Goal: Task Accomplishment & Management: Use online tool/utility

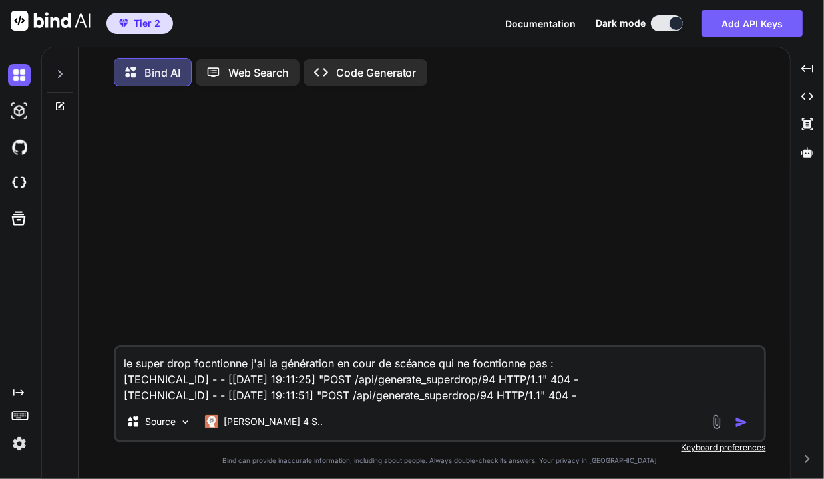
drag, startPoint x: 565, startPoint y: 392, endPoint x: 114, endPoint y: 364, distance: 451.5
click at [114, 364] on div "le super drop focntionne j'ai la génération en cour de scéance qui ne focntionn…" at bounding box center [440, 393] width 652 height 97
type textarea "x"
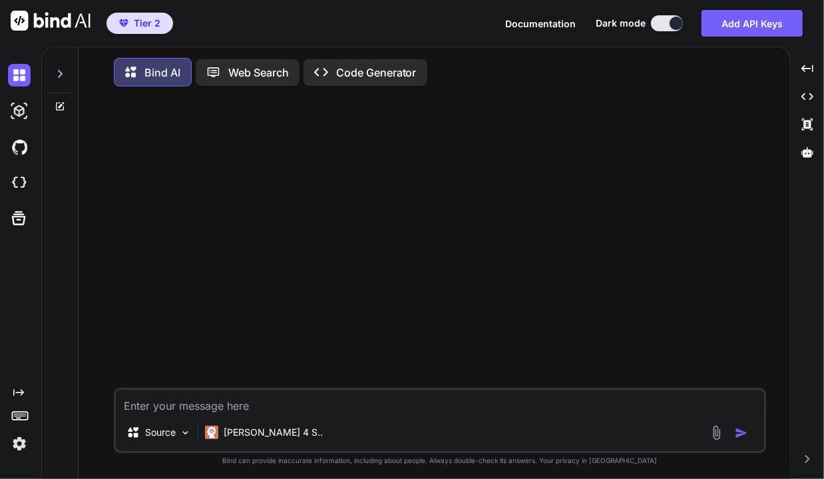
type textarea "a"
type textarea "x"
type textarea "al"
type textarea "x"
type textarea "allo"
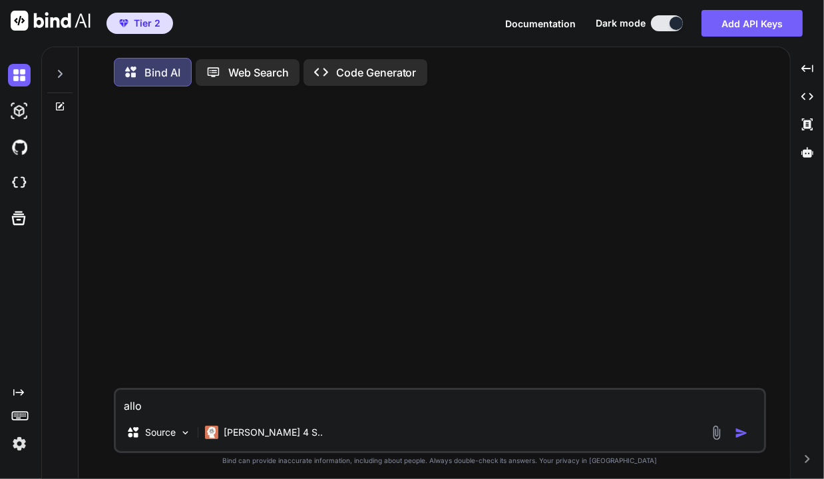
type textarea "x"
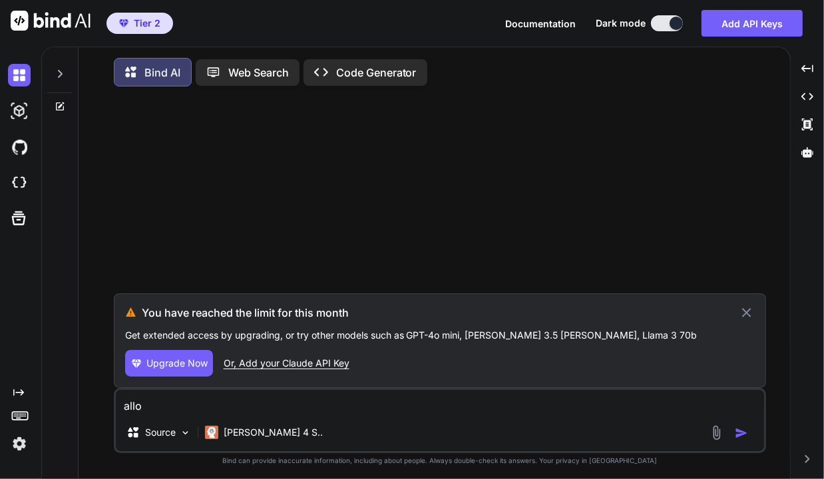
type textarea "allo"
click at [371, 79] on p "Code Generator" at bounding box center [376, 73] width 81 height 16
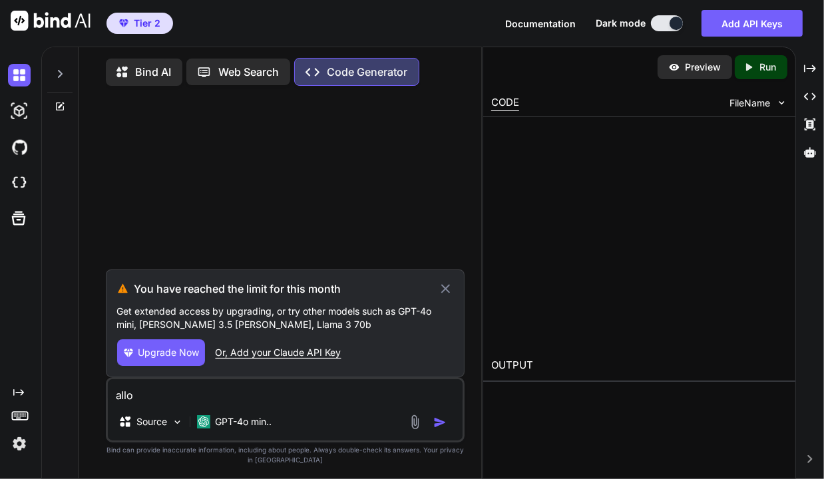
click at [445, 292] on icon at bounding box center [445, 288] width 9 height 9
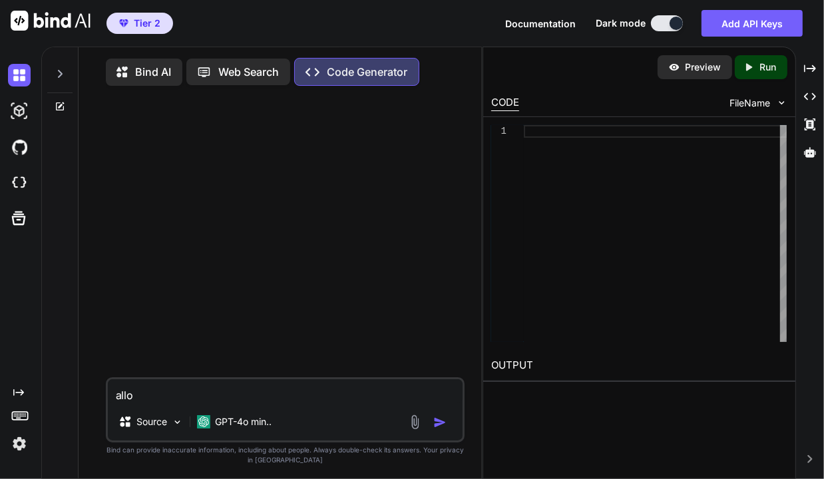
drag, startPoint x: 182, startPoint y: 403, endPoint x: 106, endPoint y: 395, distance: 76.2
click at [106, 395] on div "allo Source GPT-4o min.." at bounding box center [285, 409] width 359 height 65
type textarea "x"
type textarea "a"
type textarea "x"
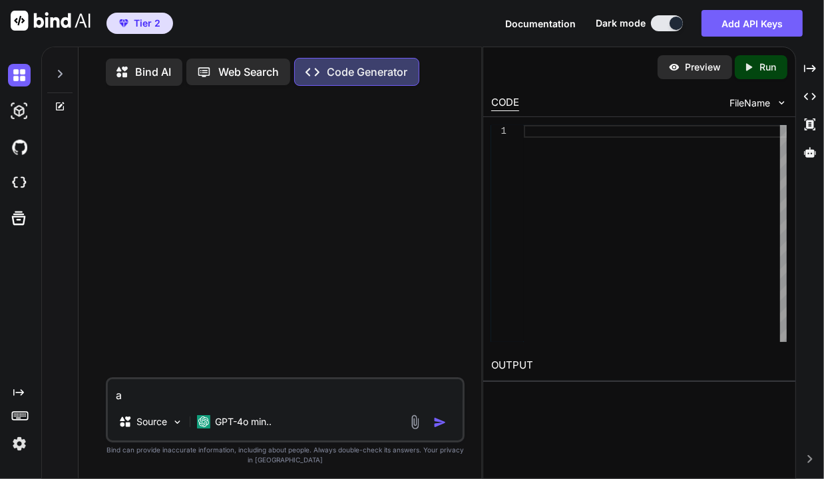
type textarea "al"
type textarea "x"
type textarea "all"
type textarea "x"
type textarea "allo"
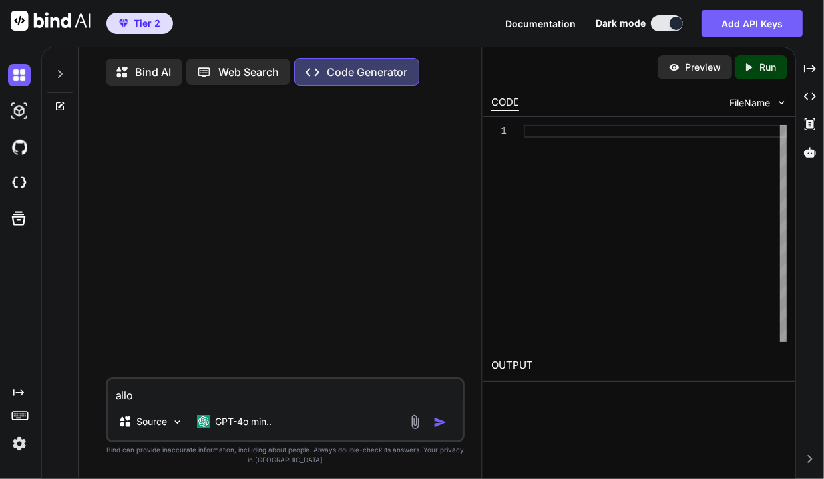
type textarea "x"
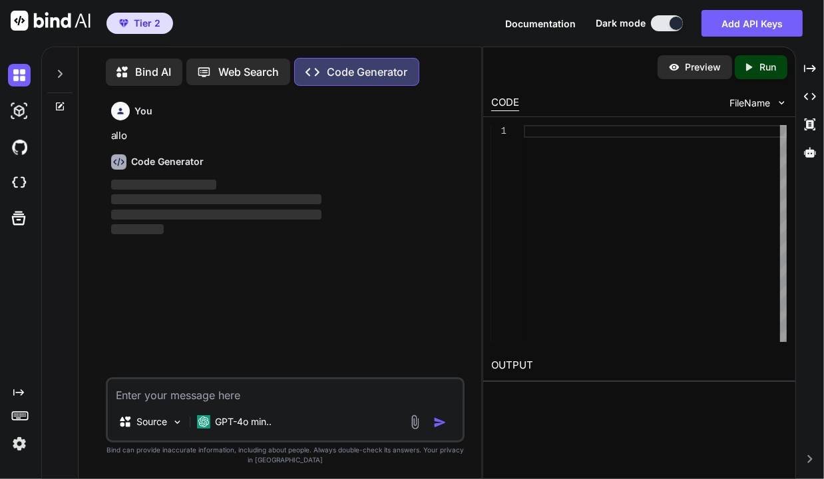
scroll to position [5, 0]
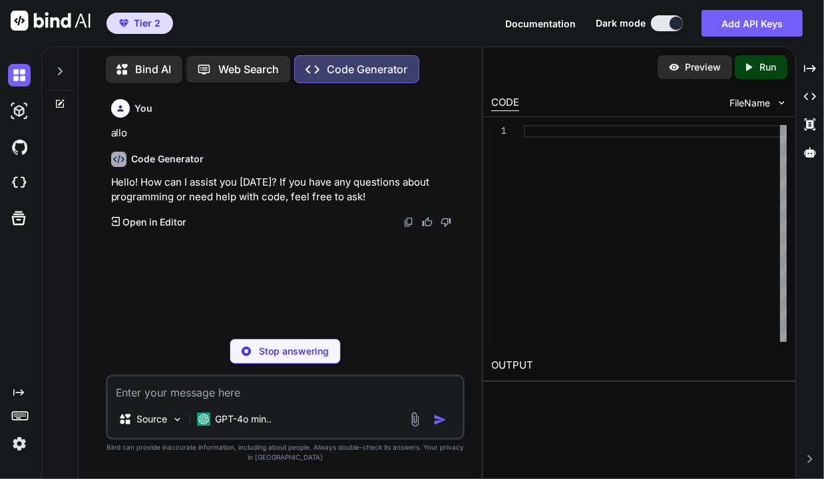
type textarea "x"
click at [165, 392] on textarea at bounding box center [285, 389] width 355 height 24
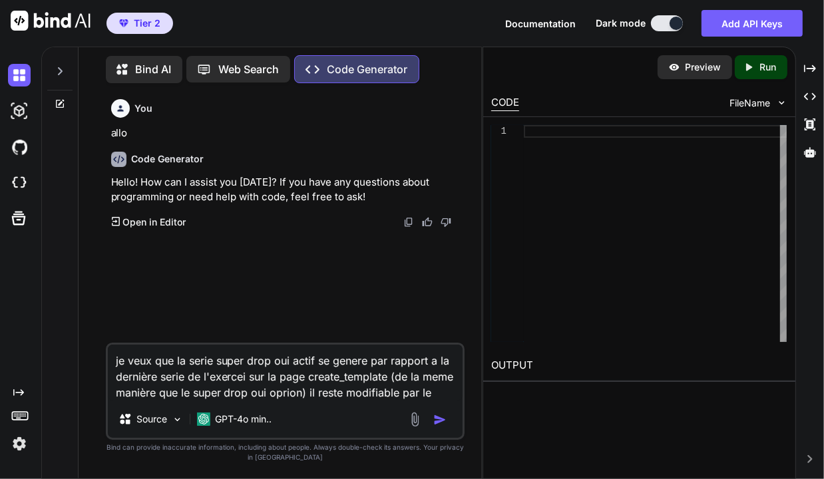
click at [210, 377] on textarea "je veux que la serie super drop oui actif se genere par rapport a la dernière s…" at bounding box center [285, 373] width 355 height 56
click at [453, 392] on textarea "je veux que la serie super drop oui actif se genere par rapport a la dernière s…" at bounding box center [285, 373] width 355 height 56
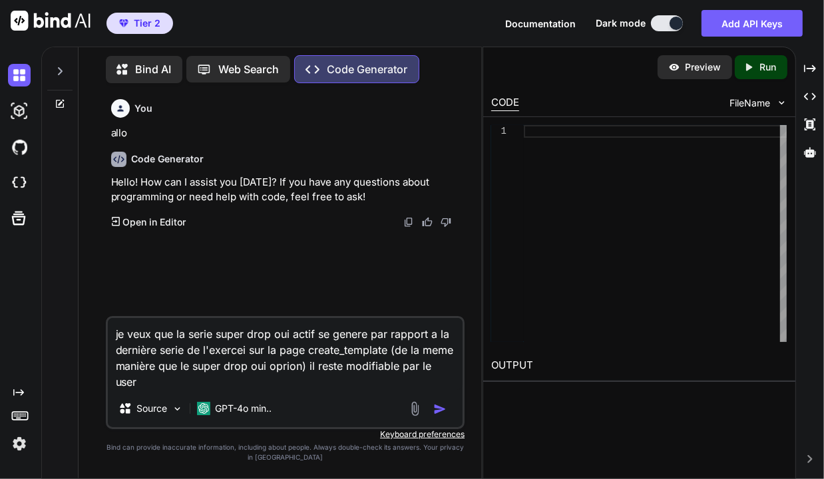
click at [240, 380] on textarea "je veux que la serie super drop oui actif se genere par rapport a la dernière s…" at bounding box center [285, 354] width 355 height 72
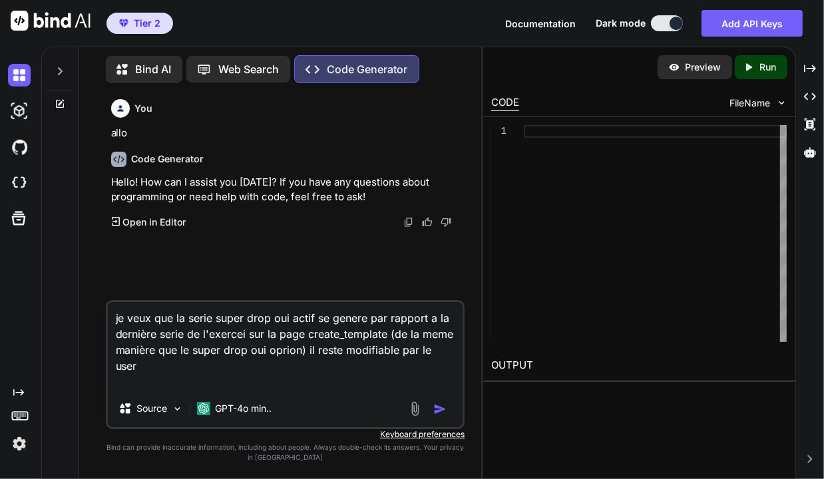
paste textarea "# lor.ip - d5.7 (sitam cons adipi elitse) doei tempo incidi Utlab, etdolo_magna…"
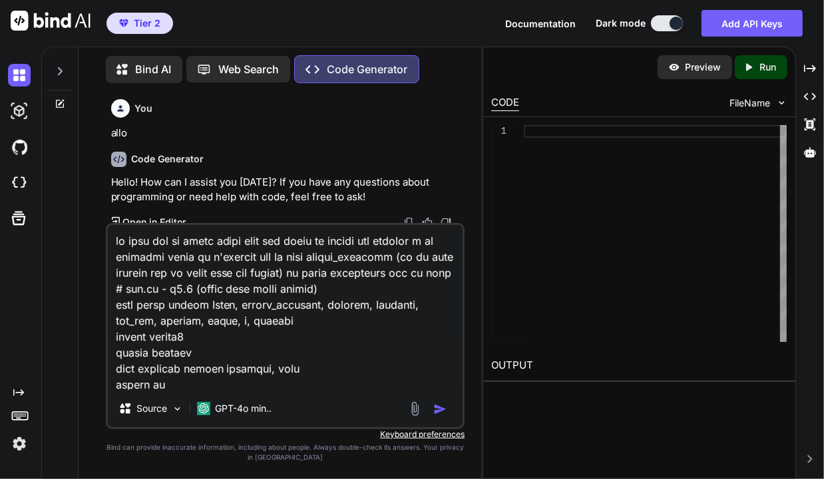
scroll to position [25081, 0]
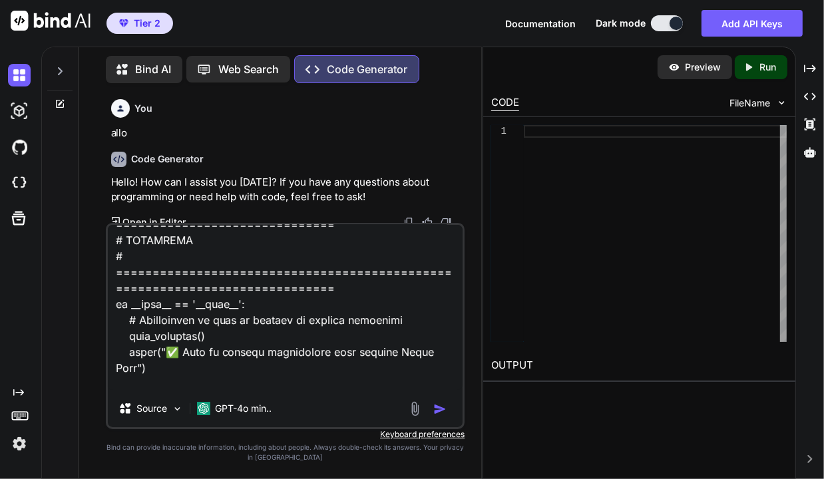
type textarea "lo ipsu dol si ametc adipi elit sed doeiu te incidi utl etdolor m al enimadmi v…"
click at [434, 410] on img "button" at bounding box center [439, 409] width 13 height 13
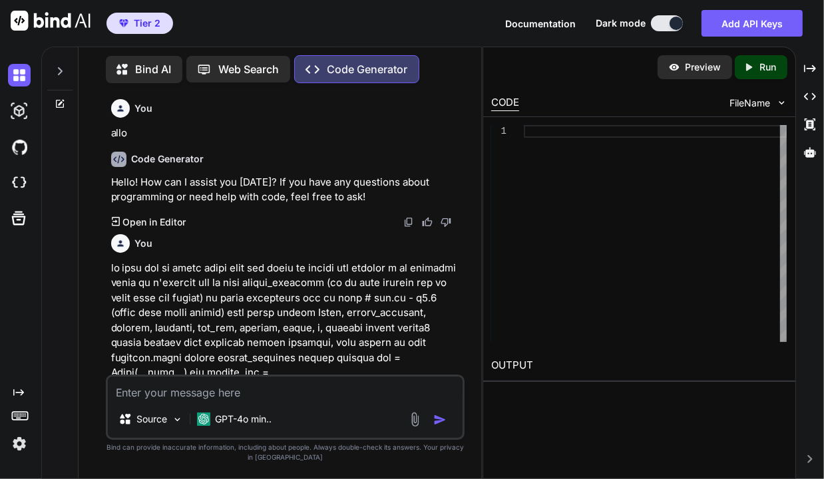
scroll to position [134, 0]
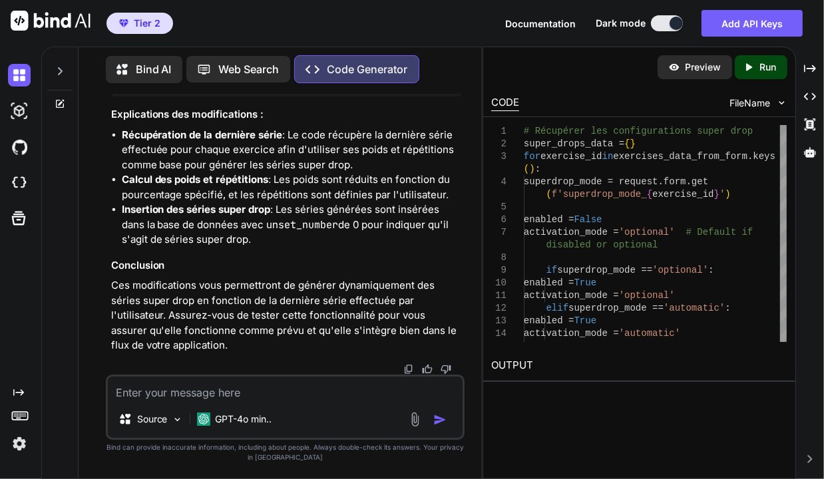
scroll to position [11860, 0]
click at [150, 386] on textarea at bounding box center [285, 389] width 355 height 24
type textarea "aide moi a modifier mon code avec celui ci"
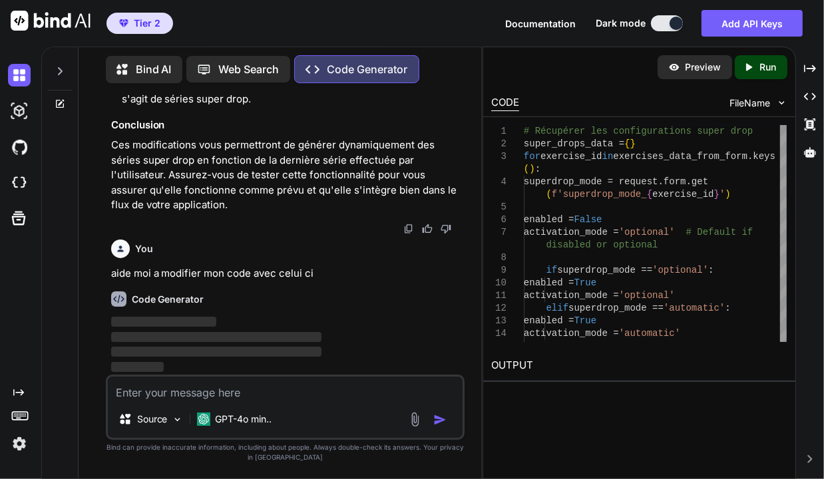
scroll to position [12001, 0]
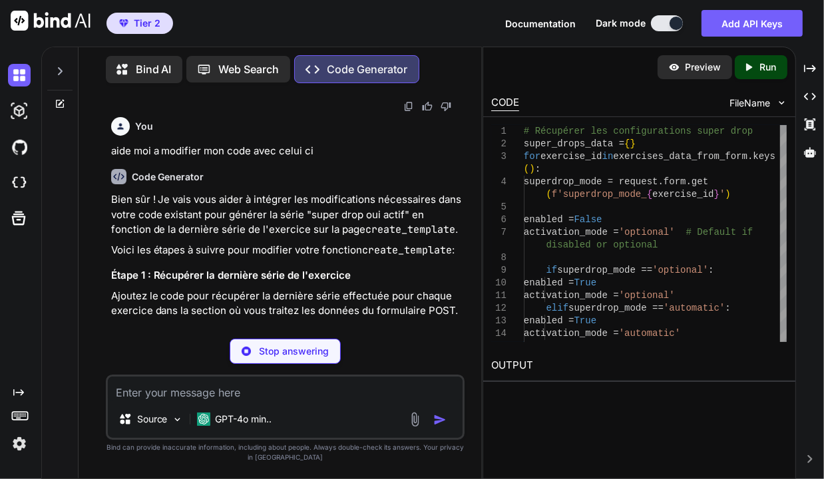
click at [201, 475] on div "You allo Code Generator Hello! How can I assist you [DATE]? If you have any que…" at bounding box center [285, 286] width 359 height 385
click at [218, 238] on p "Bien sûr ! Je vais vous aider à intégrer les modifications nécessaires dans vot…" at bounding box center [286, 214] width 351 height 45
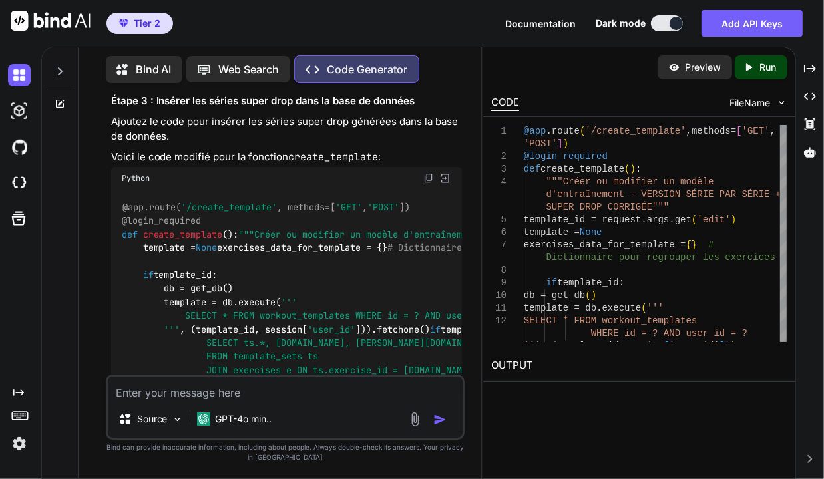
scroll to position [12284, 0]
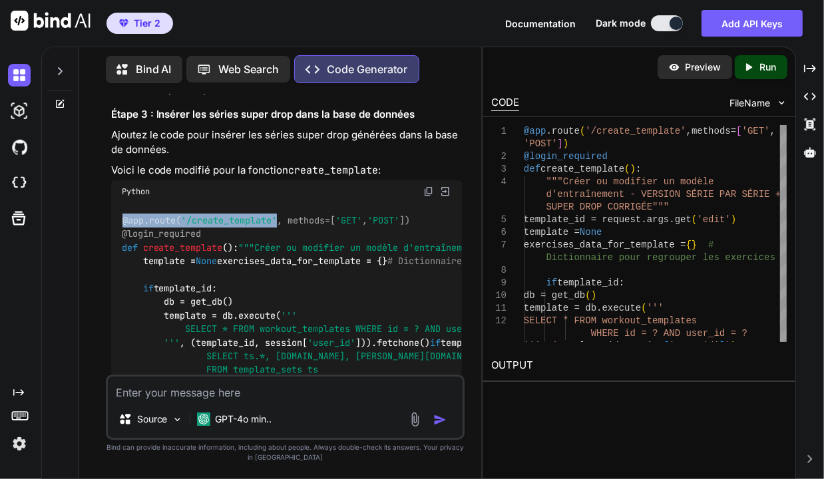
drag, startPoint x: 282, startPoint y: 341, endPoint x: 117, endPoint y: 341, distance: 165.1
copy span "@app.route( '/create_template'"
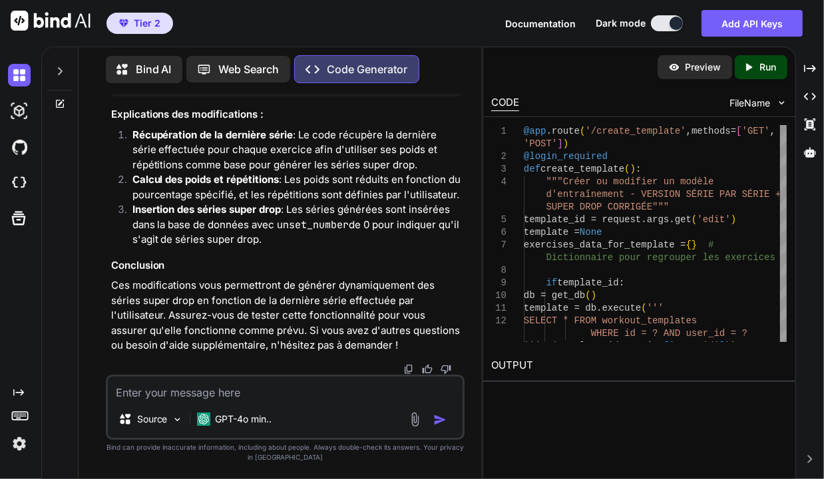
scroll to position [14178, 0]
drag, startPoint x: 166, startPoint y: 351, endPoint x: 317, endPoint y: 346, distance: 151.9
click at [317, 85] on span "# ... (le reste de votre logique pour sauvegarder le modèle d'entraînement)" at bounding box center [363, 79] width 399 height 12
copy span "# ... (le reste de votre log"
click at [202, 393] on textarea at bounding box center [285, 389] width 355 height 24
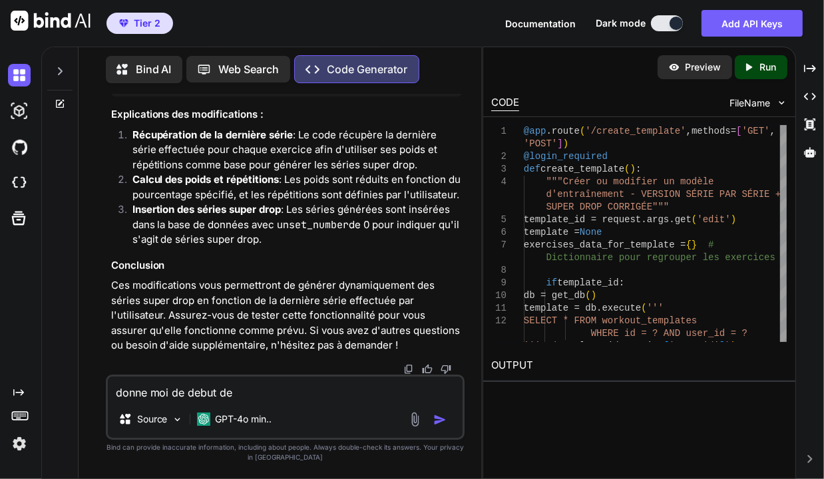
paste textarea "# ... (le reste de votre log"
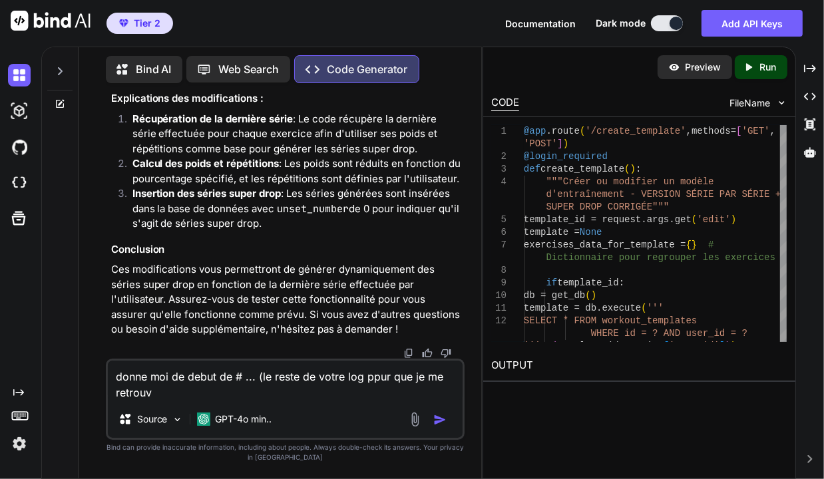
type textarea "donne moi de debut de # ... (le reste de votre log ppur que je me retrouve"
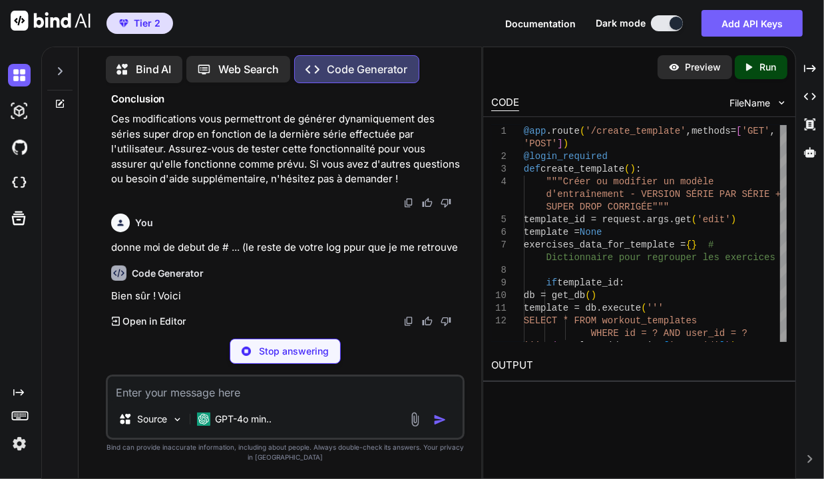
scroll to position [14615, 0]
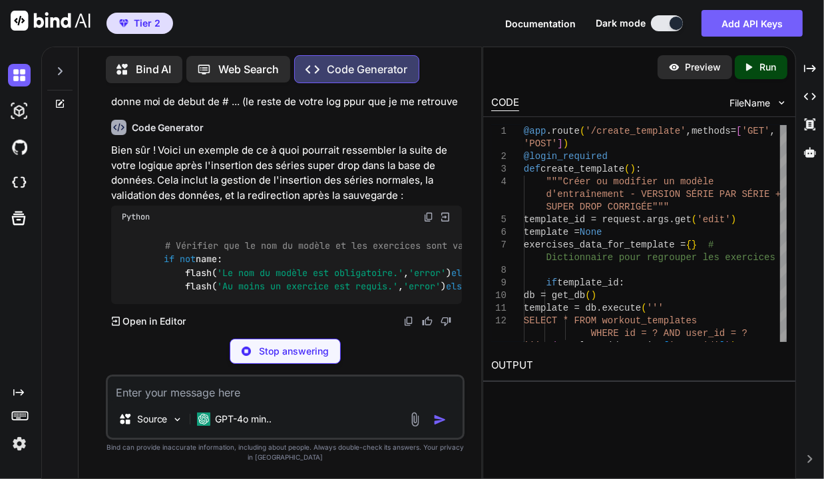
click at [206, 203] on p "Bien sûr ! Voici un exemple de ce à quoi pourrait ressembler la suite de votre …" at bounding box center [286, 173] width 351 height 60
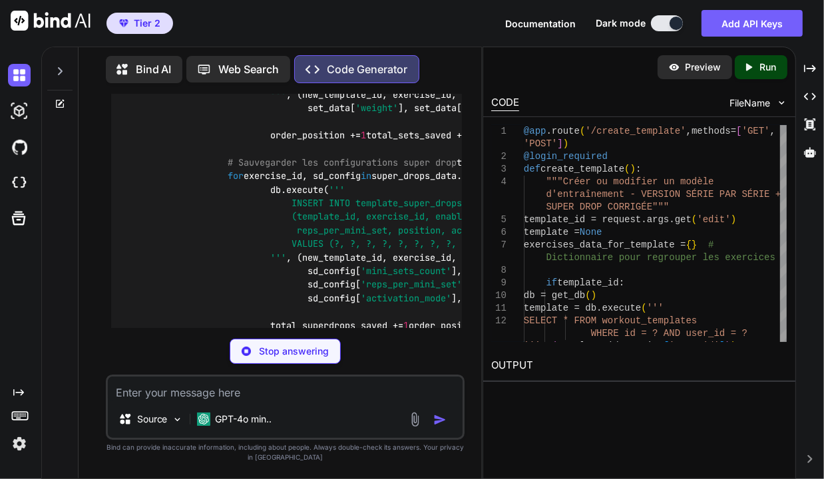
scroll to position [0, 0]
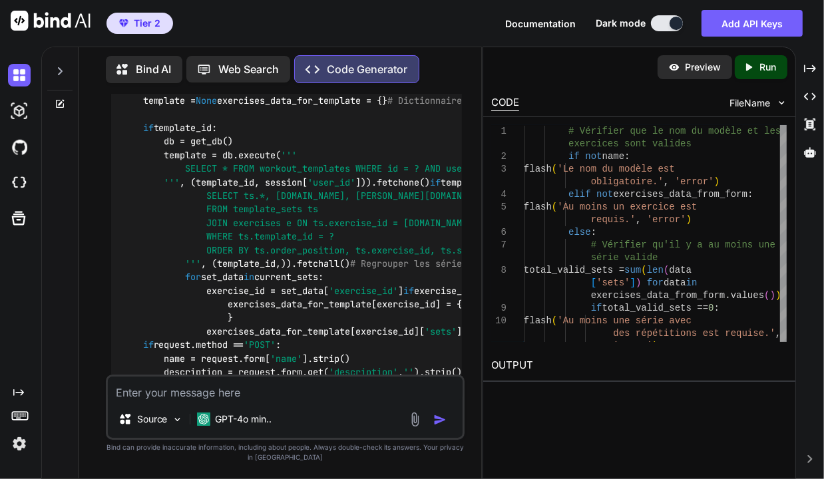
scroll to position [12415, 0]
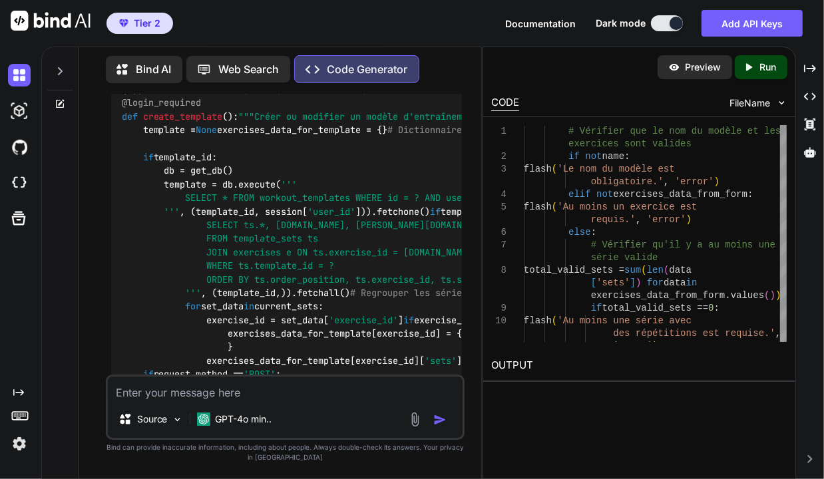
click at [431, 66] on img at bounding box center [428, 60] width 11 height 11
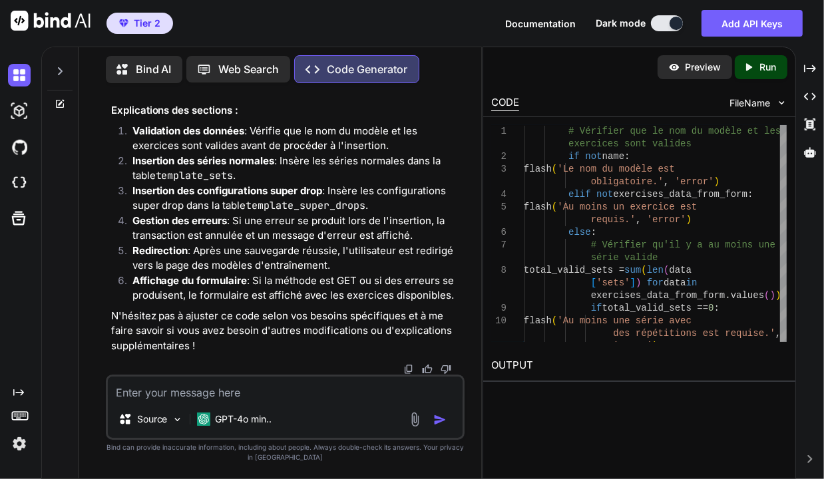
scroll to position [14782, 0]
click at [262, 394] on textarea at bounding box center [285, 389] width 355 height 24
type textarea "donne la focntion complléte mise a jour"
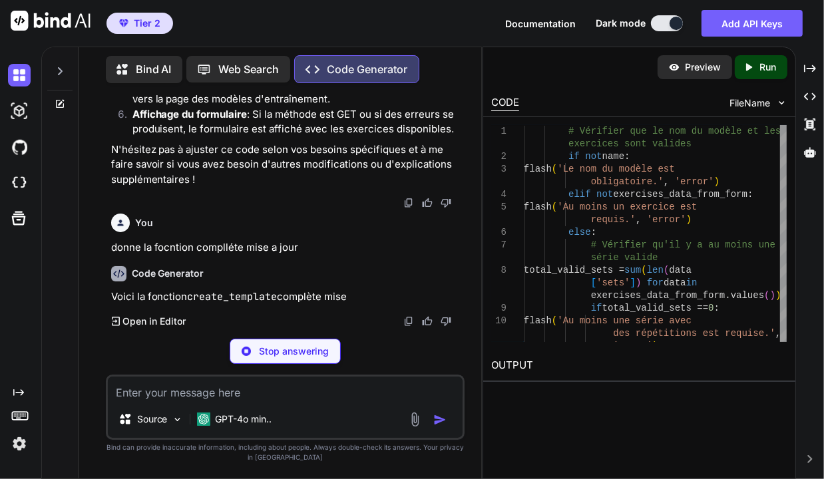
scroll to position [16195, 0]
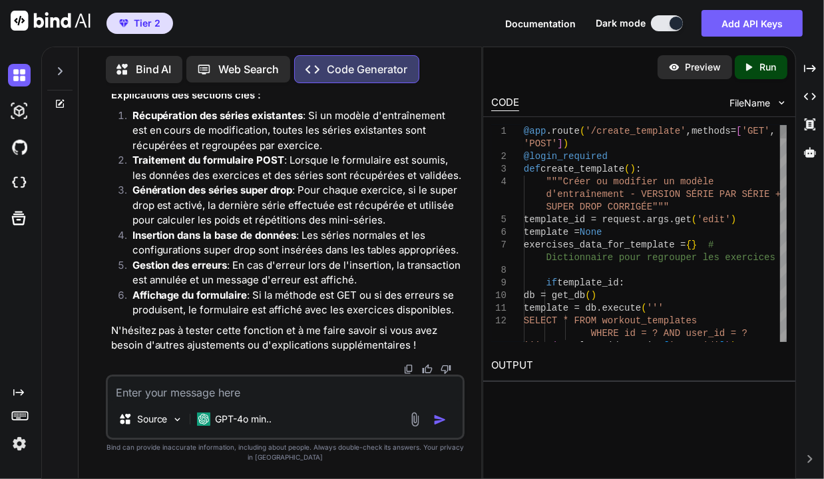
scroll to position [0, 0]
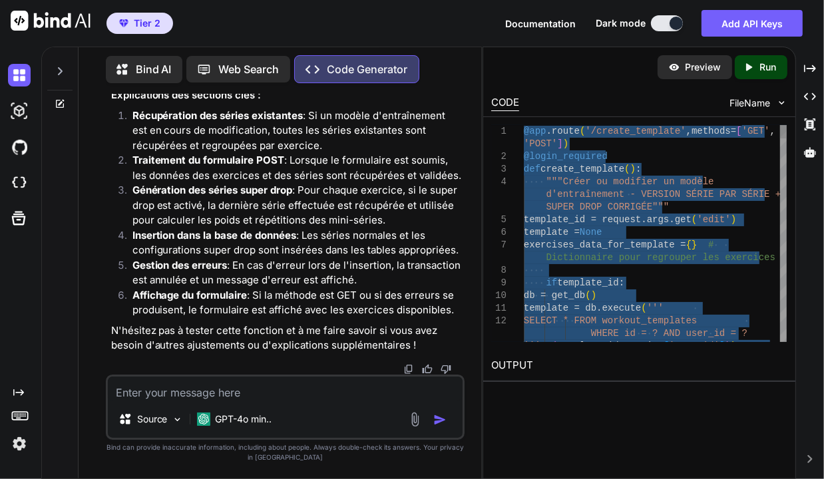
type textarea "@app.route('/create_template', methods=['GET', 'POST']) @login_required def cre…"
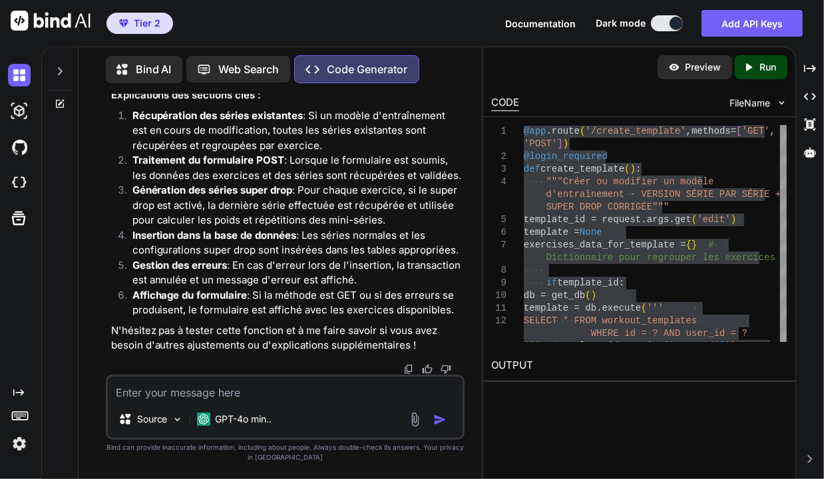
drag, startPoint x: 135, startPoint y: 284, endPoint x: 200, endPoint y: 270, distance: 66.9
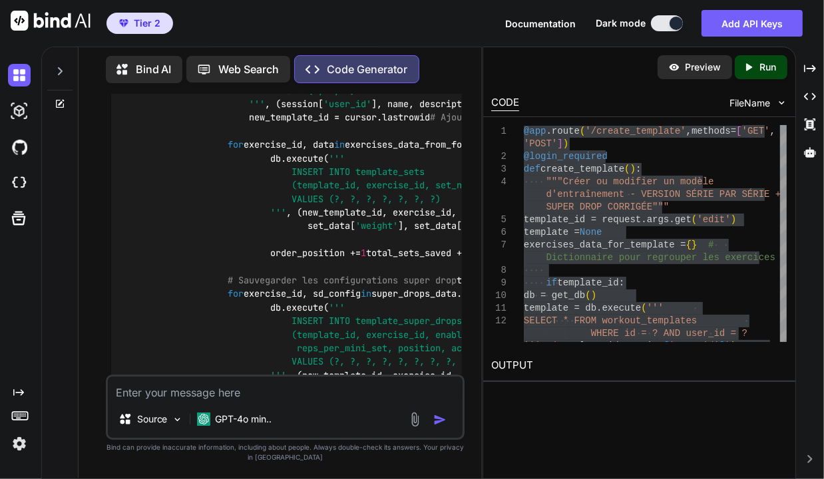
scroll to position [16366, 0]
